Goal: Navigation & Orientation: Find specific page/section

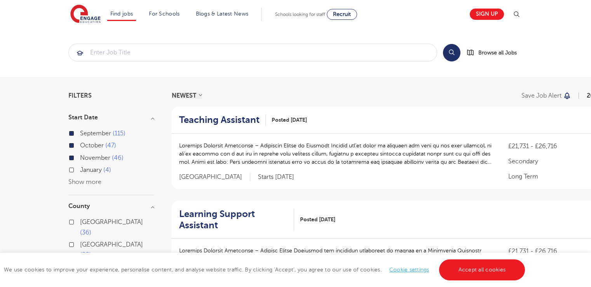
scroll to position [159, 0]
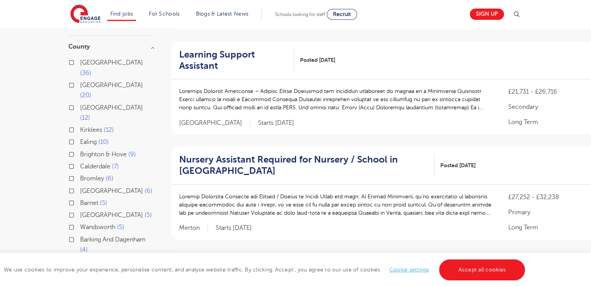
click at [403, 19] on section "Find jobs All vacancies We have one of the UK's largest database. and with hund…" at bounding box center [267, 14] width 395 height 28
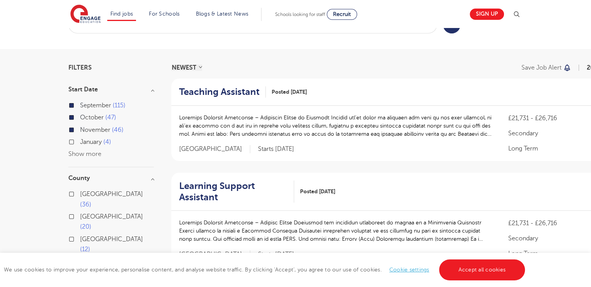
scroll to position [0, 0]
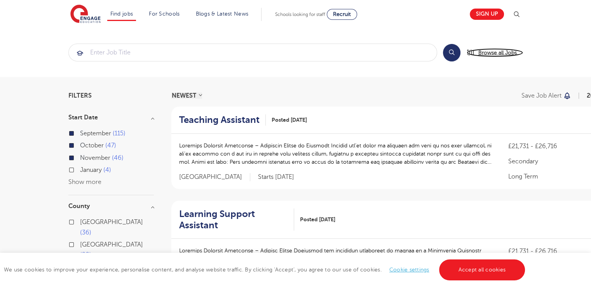
click at [482, 53] on span "Browse all Jobs" at bounding box center [497, 52] width 38 height 9
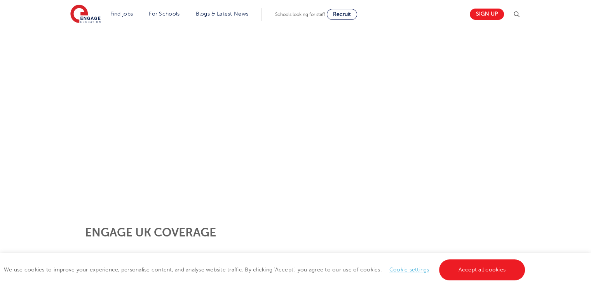
scroll to position [130, 0]
